Goal: Find specific page/section: Find specific page/section

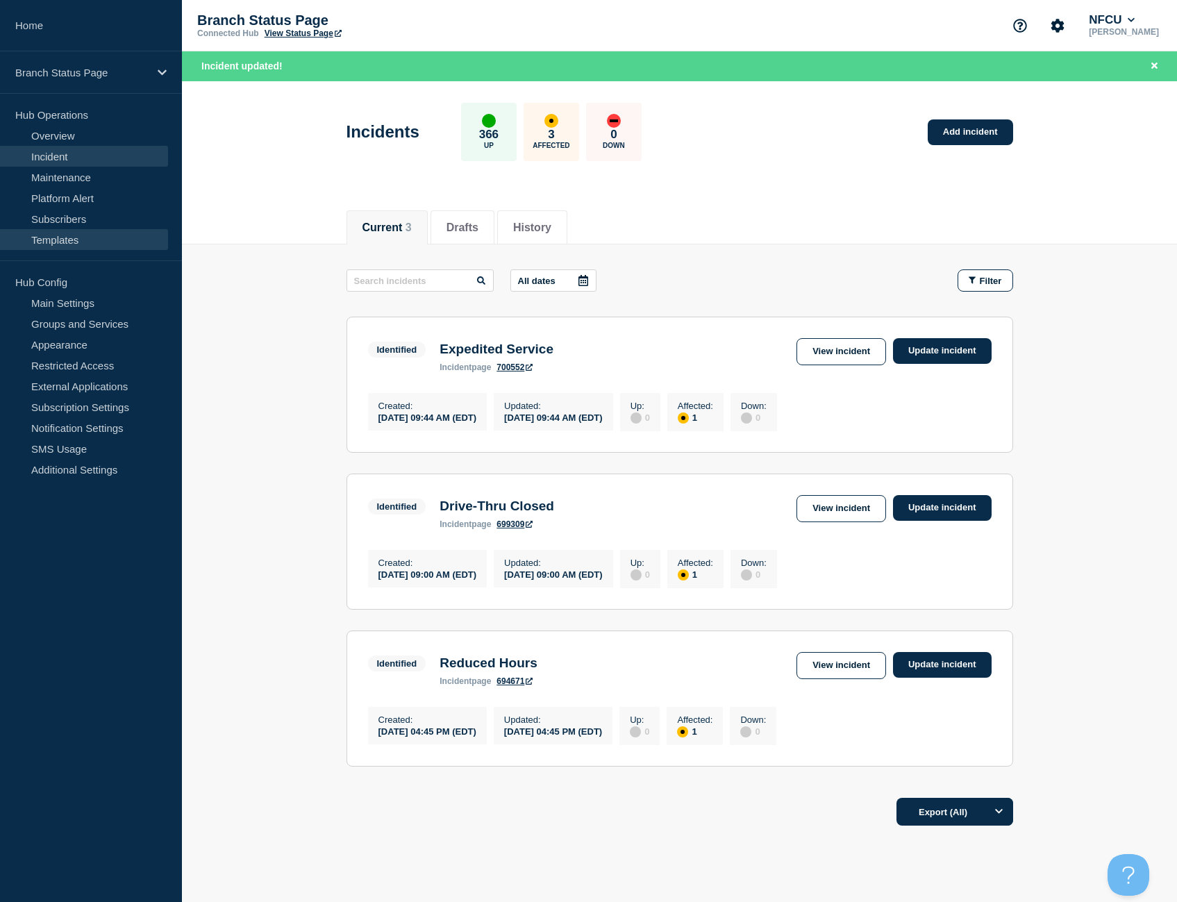
click at [56, 238] on link "Templates" at bounding box center [84, 239] width 168 height 21
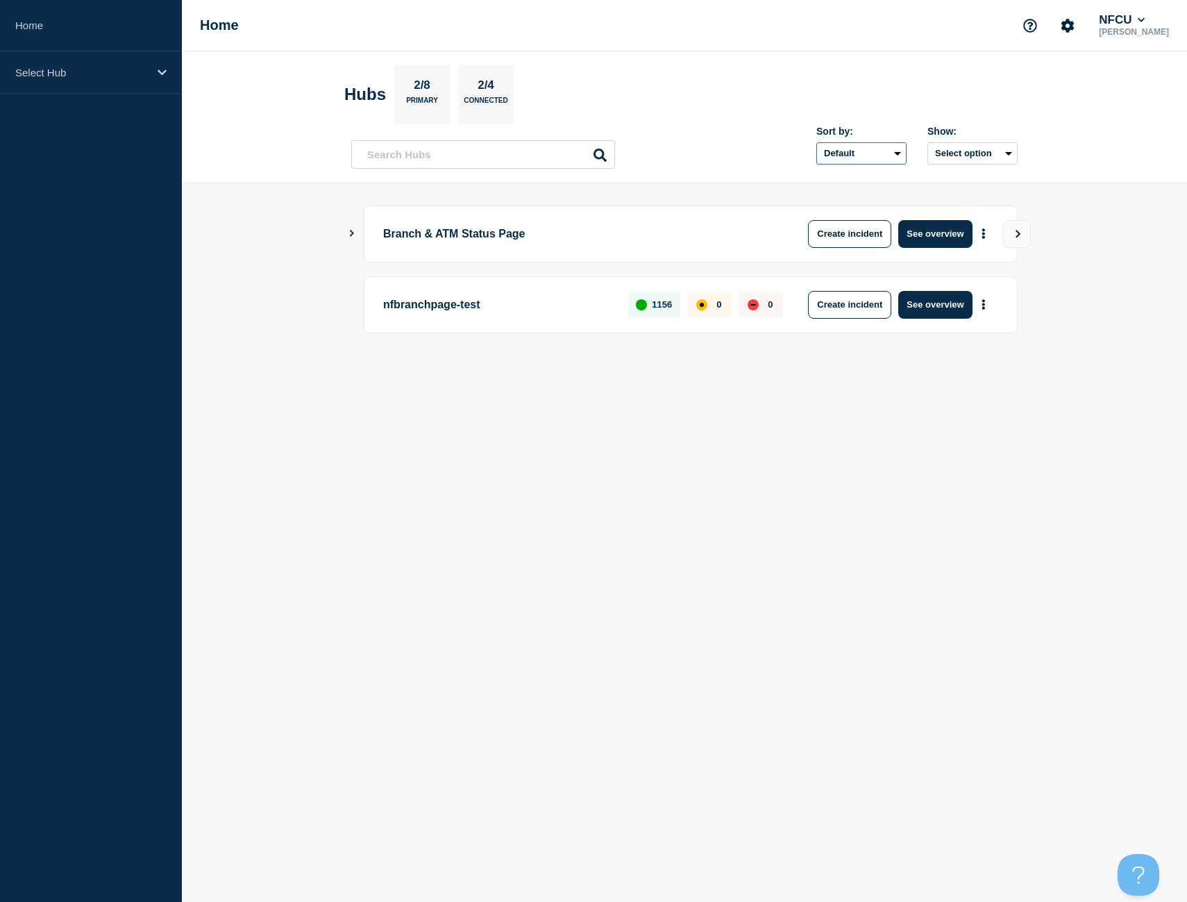
click at [887, 151] on select "Default Last added Last updated Most active A-Z" at bounding box center [861, 153] width 90 height 22
click at [146, 74] on p "Select Hub" at bounding box center [81, 73] width 133 height 12
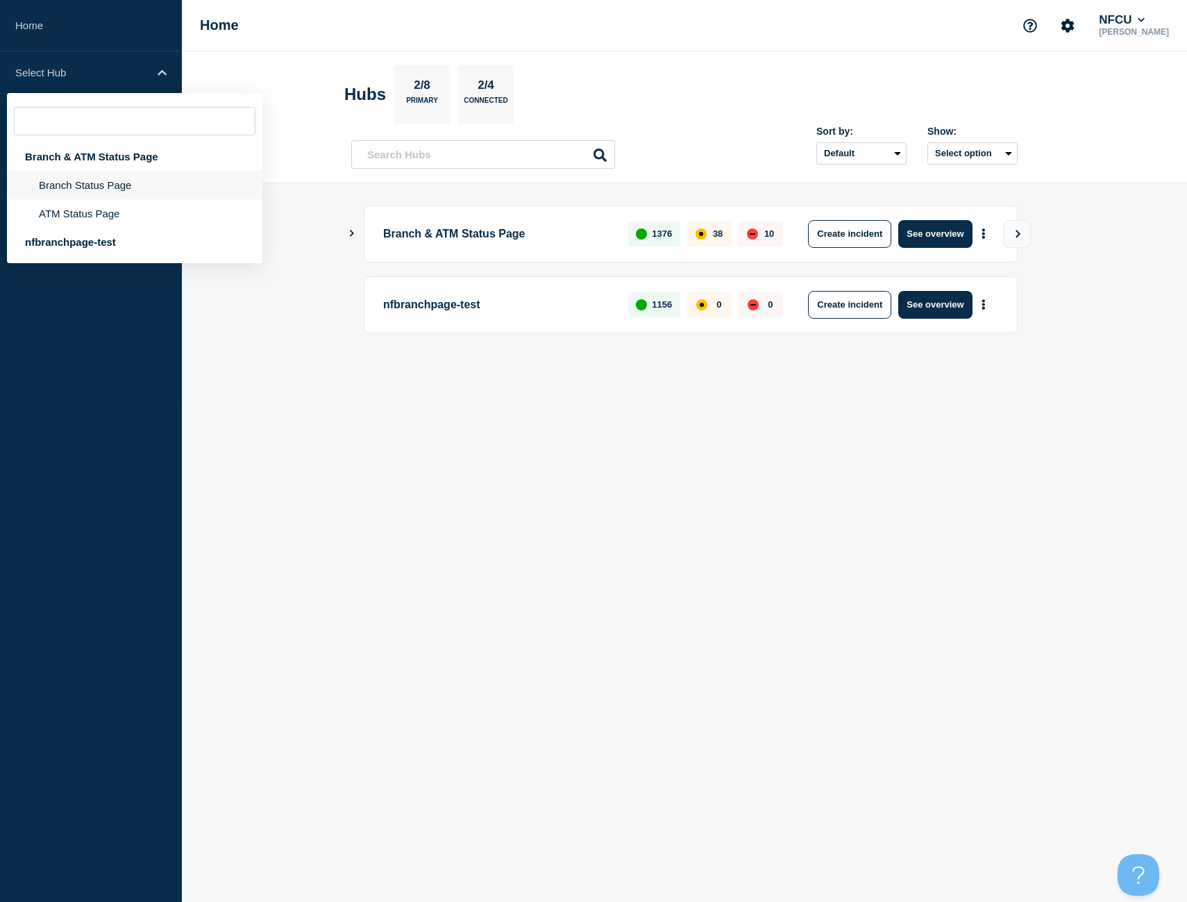
click at [90, 199] on li "Branch Status Page" at bounding box center [134, 213] width 255 height 28
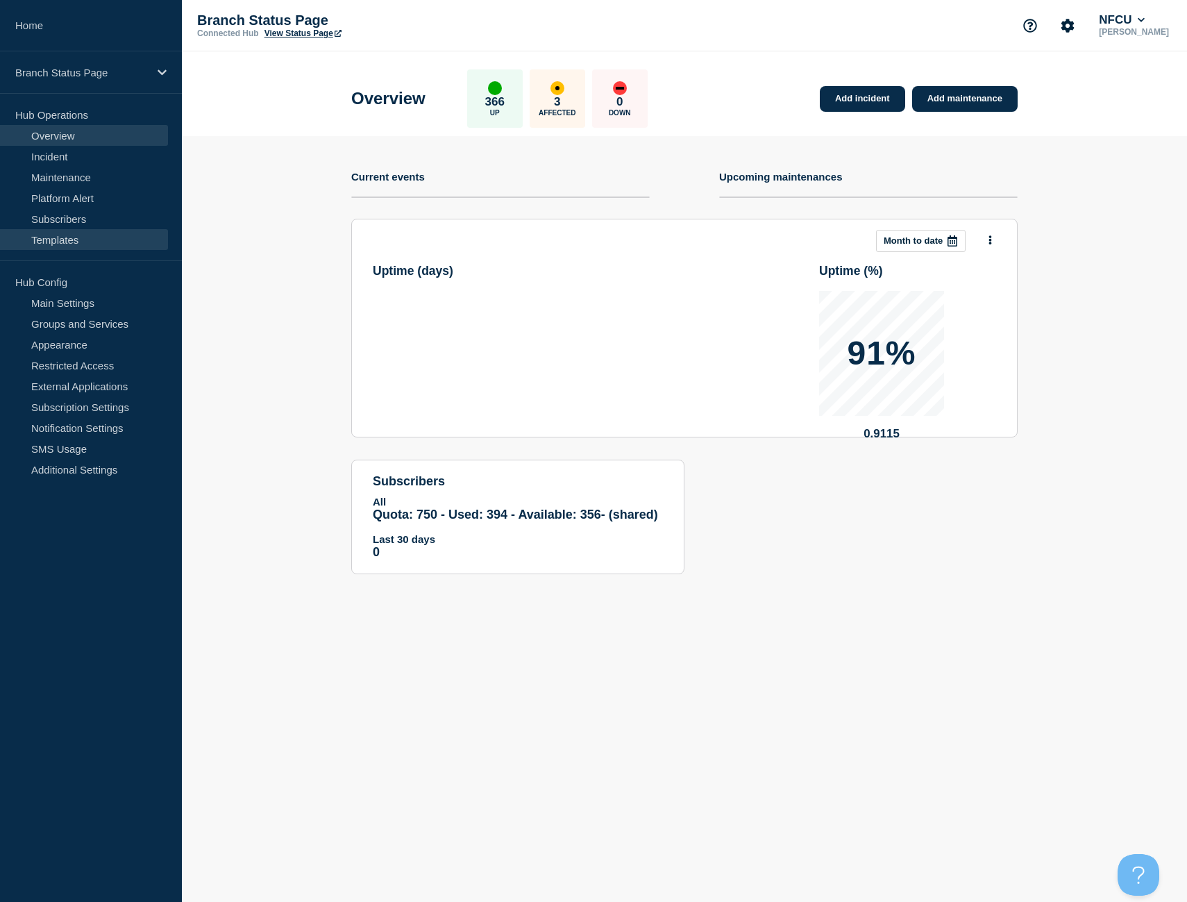
click at [59, 233] on link "Templates" at bounding box center [84, 239] width 168 height 21
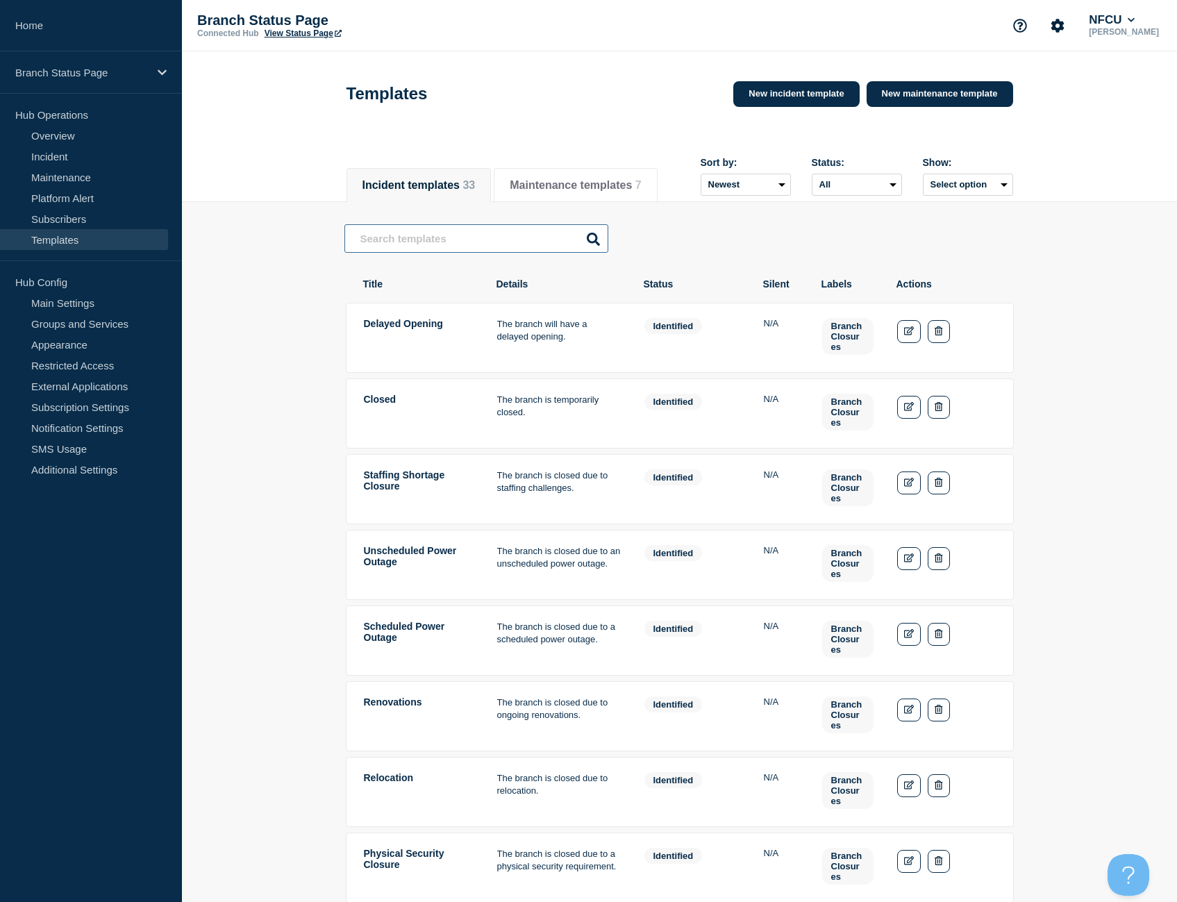
click at [403, 242] on input "text" at bounding box center [476, 238] width 264 height 28
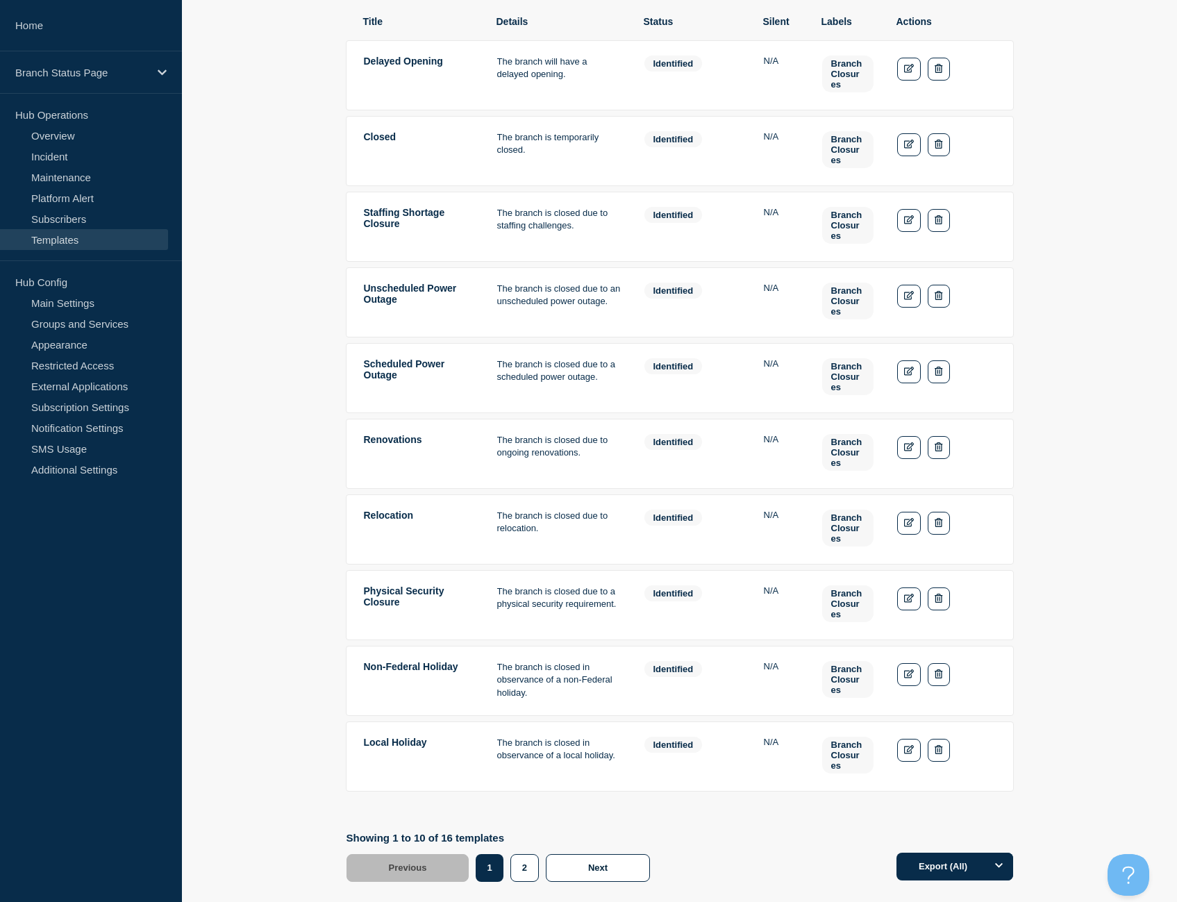
scroll to position [278, 0]
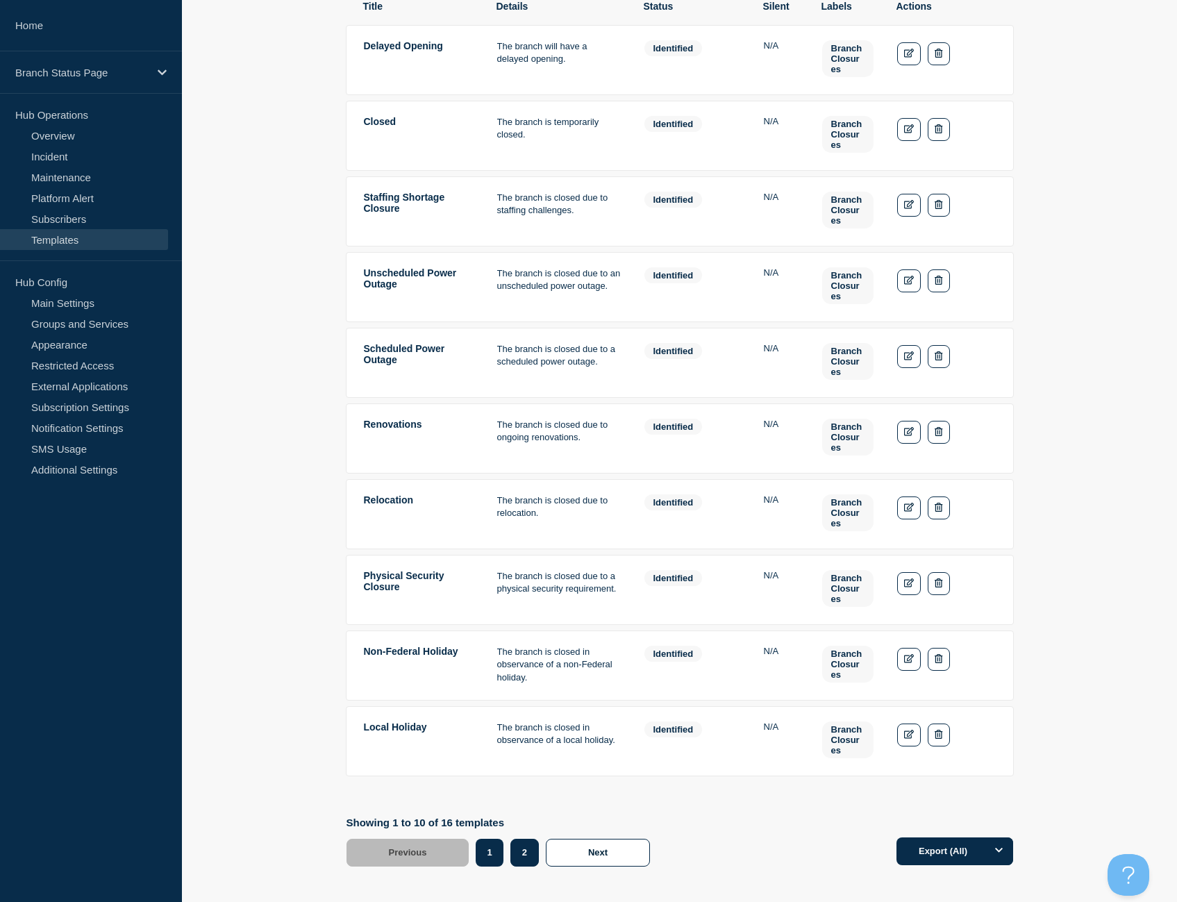
type input "closure"
click at [521, 857] on button "2" at bounding box center [524, 853] width 28 height 28
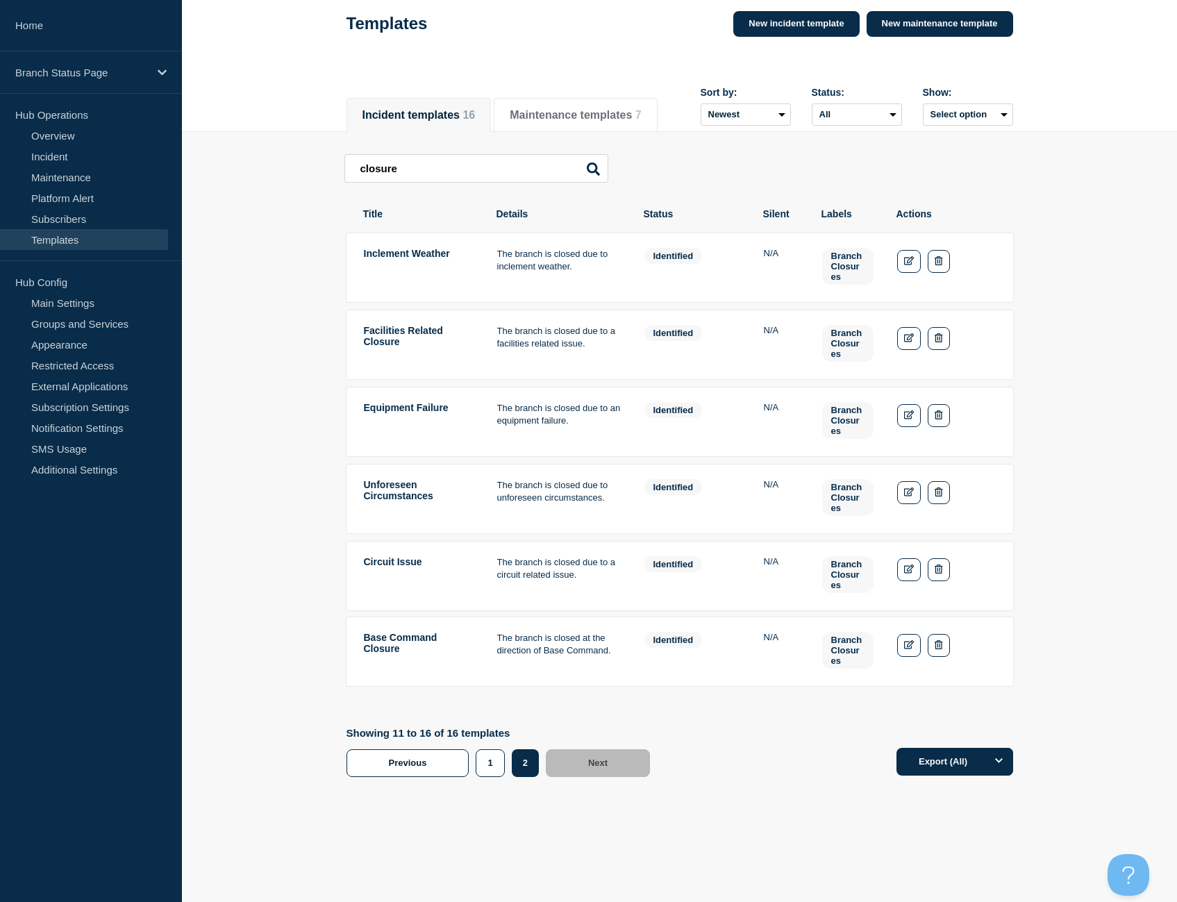
scroll to position [68, 0]
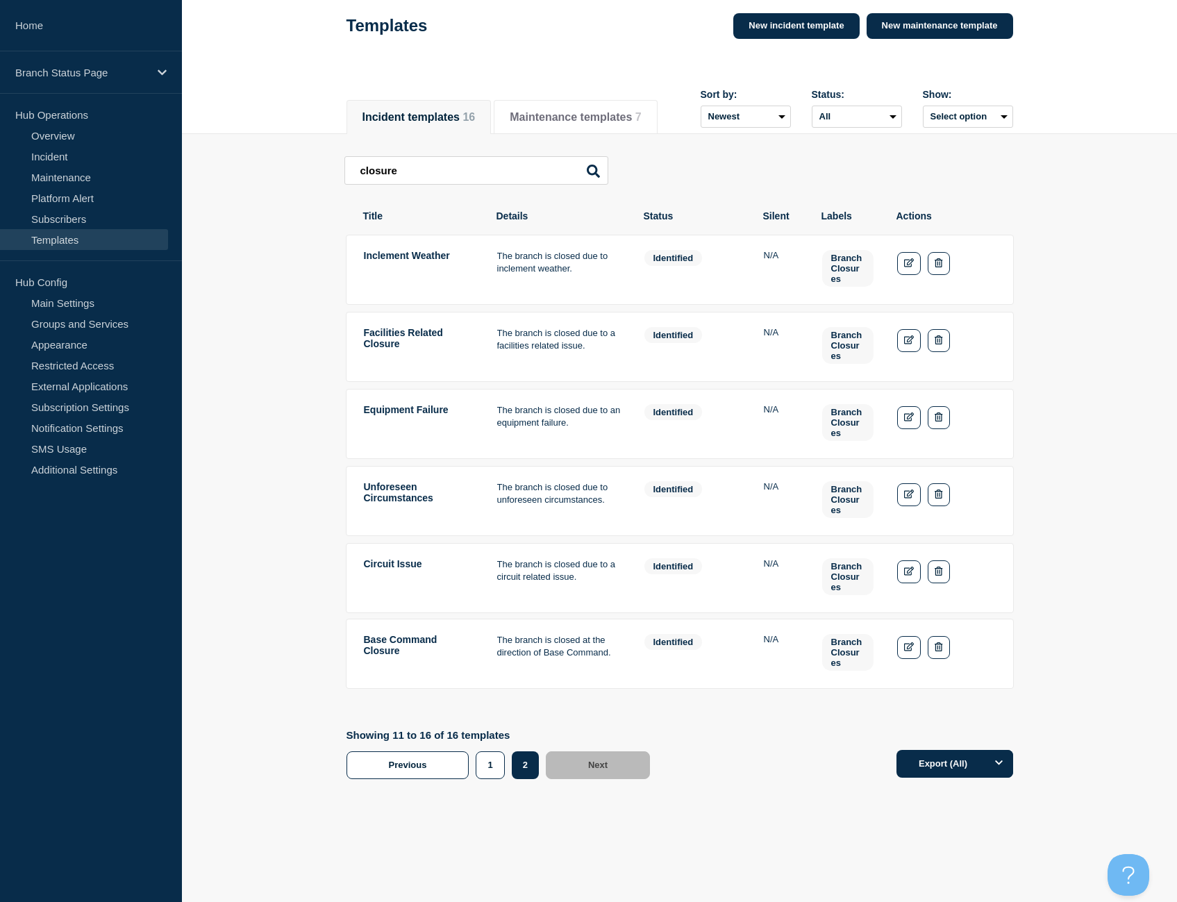
click at [321, 335] on main "closure closure Inclement Weather The branch is closed due to inclement weather…" at bounding box center [679, 431] width 995 height 595
